Goal: Task Accomplishment & Management: Complete application form

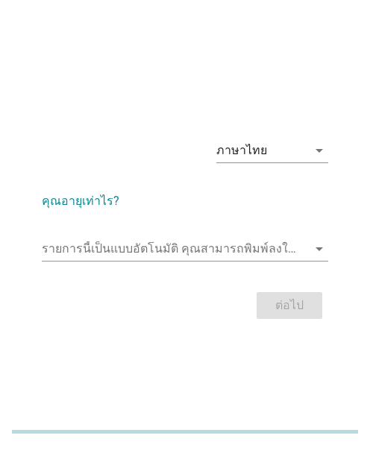
click at [147, 354] on div "ภาษาไทย arrow_drop_down คุณอายุเท่าไร? รายการนี้เป็นแบบอัตโนมัติ [PERSON_NAME]พ…" at bounding box center [185, 225] width 370 height 450
click at [119, 234] on div "รายการนี้เป็นแบบอัตโนมัติ [PERSON_NAME]พิมพ์ลงในรายการนี้ arrow_drop_down" at bounding box center [185, 252] width 286 height 48
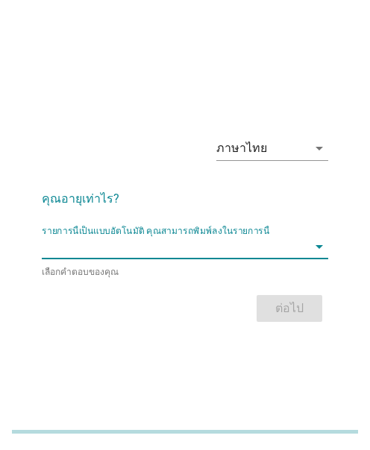
click at [119, 252] on input "รายการนี้เป็นแบบอัตโนมัติ คุณสามารถพิมพ์ลงในรายการนี้" at bounding box center [174, 247] width 265 height 24
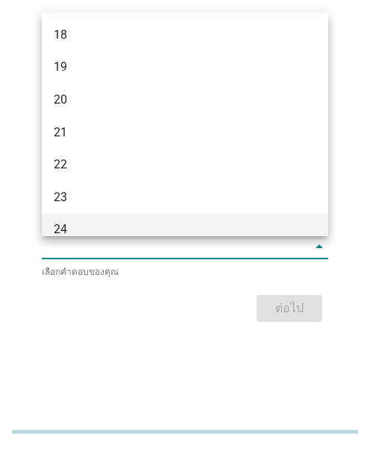
click at [87, 227] on div "24" at bounding box center [174, 230] width 241 height 18
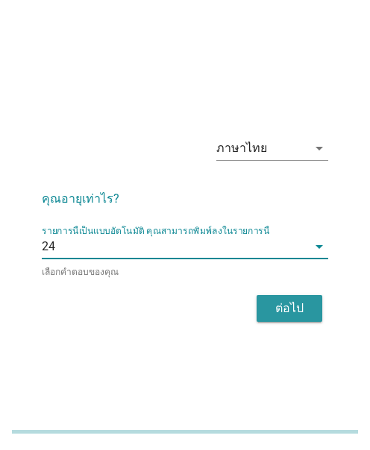
drag, startPoint x: 279, startPoint y: 311, endPoint x: 302, endPoint y: 304, distance: 24.1
click at [280, 310] on div "ต่อไป" at bounding box center [289, 309] width 42 height 18
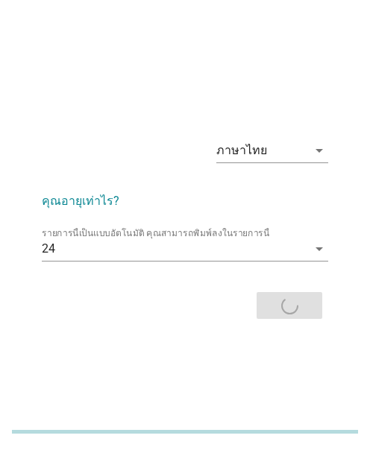
drag, startPoint x: 275, startPoint y: 332, endPoint x: 361, endPoint y: 345, distance: 86.8
click at [361, 345] on div "ภาษาไทย arrow_drop_down คุณอายุเท่าไร? รายการนี้เป็นแบบอัตโนมัติ [PERSON_NAME]พ…" at bounding box center [185, 225] width 370 height 450
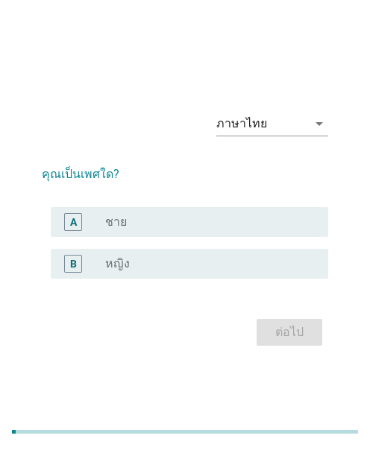
click at [187, 255] on div "B radio_button_unchecked หญิง" at bounding box center [189, 264] width 277 height 30
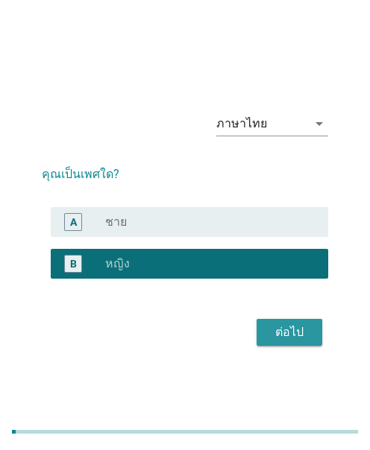
drag, startPoint x: 288, startPoint y: 329, endPoint x: 355, endPoint y: 348, distance: 69.9
click at [302, 336] on div "ต่อไป" at bounding box center [289, 333] width 42 height 18
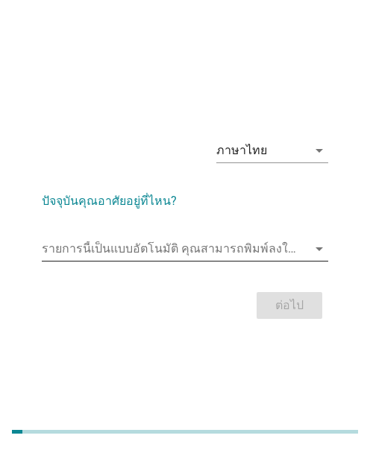
click at [83, 251] on input "รายการนี้เป็นแบบอัตโนมัติ คุณสามารถพิมพ์ลงในรายการนี้" at bounding box center [174, 249] width 265 height 24
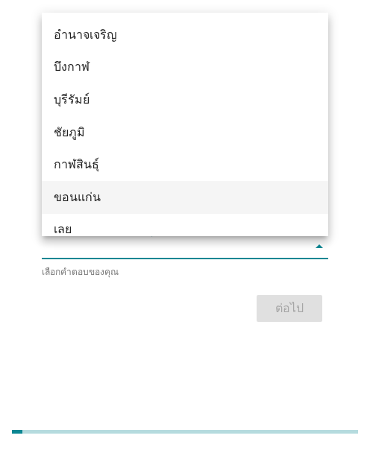
click at [93, 197] on div "ขอนแก่น" at bounding box center [174, 198] width 241 height 18
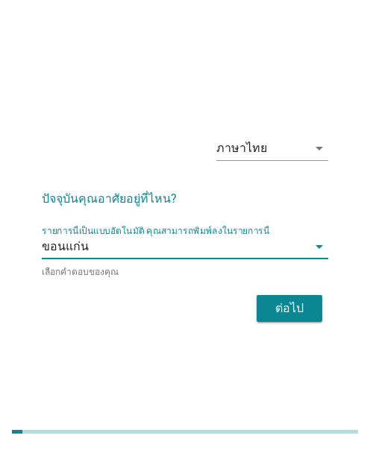
click at [262, 303] on button "ต่อไป" at bounding box center [290, 308] width 66 height 27
